Goal: Transaction & Acquisition: Purchase product/service

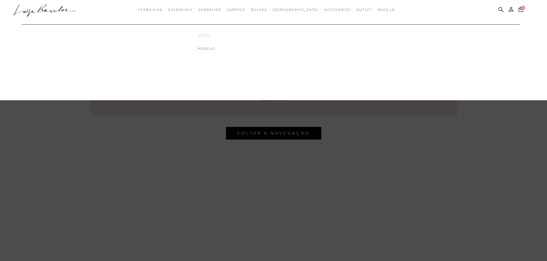
click at [216, 34] on link "Salto" at bounding box center [221, 35] width 46 height 5
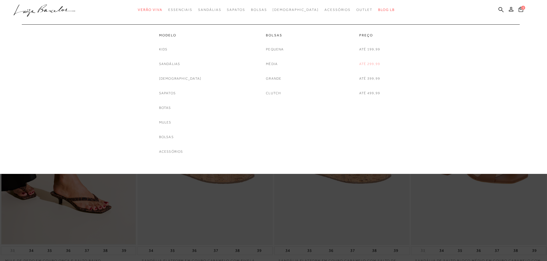
click at [373, 65] on link "Até 299,99" at bounding box center [369, 64] width 21 height 6
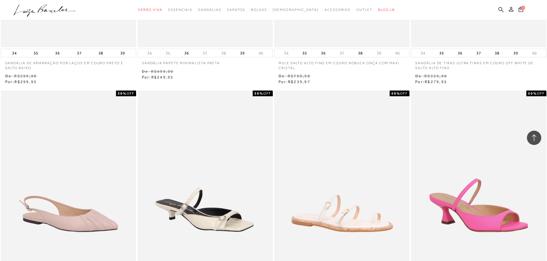
scroll to position [1187, 0]
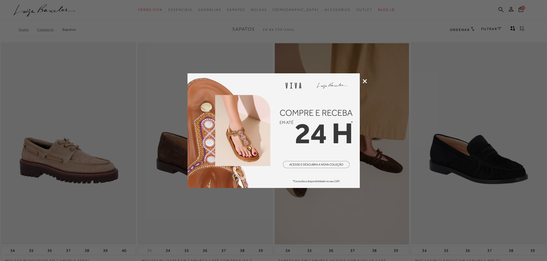
click at [364, 80] on icon at bounding box center [365, 81] width 4 height 4
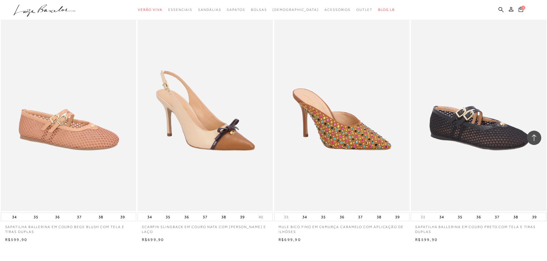
scroll to position [1229, 0]
